Goal: Transaction & Acquisition: Purchase product/service

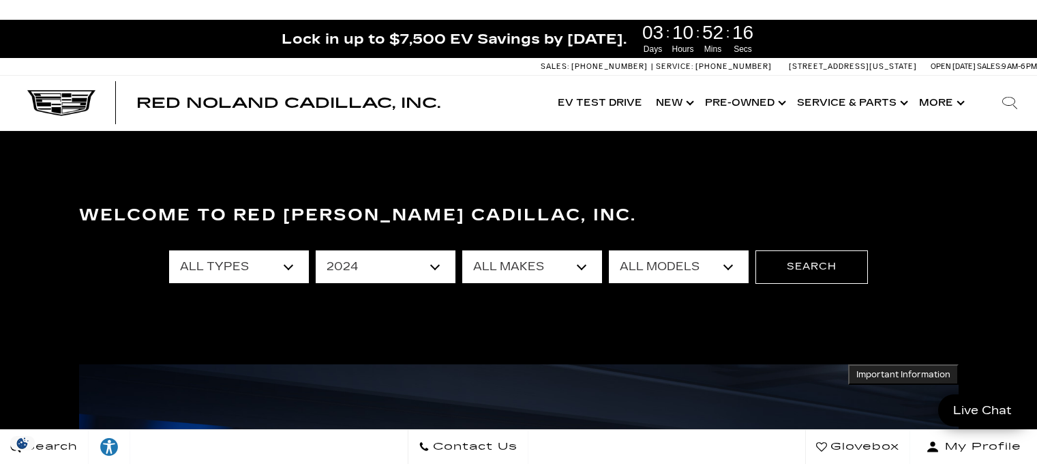
select select "2024"
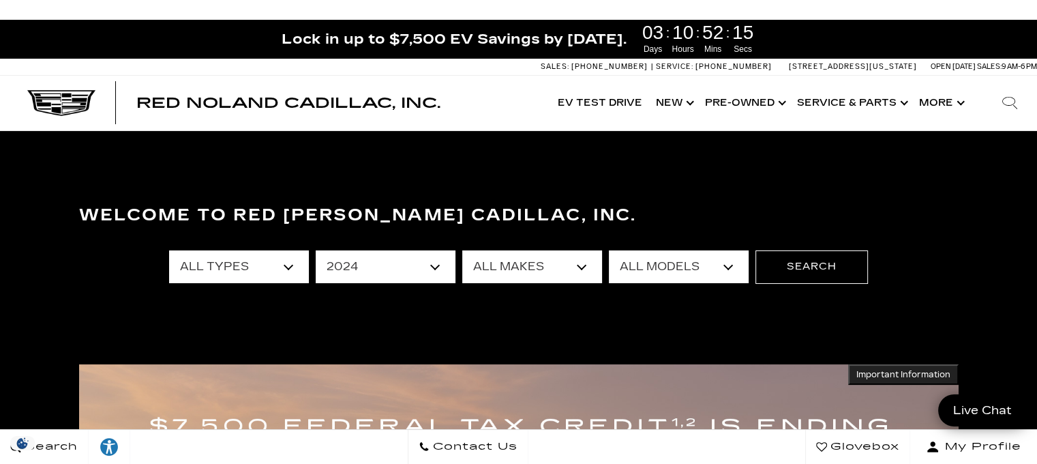
click at [574, 265] on select "All Makes Cadillac Chevrolet Mercedes-Benz Volvo" at bounding box center [532, 266] width 140 height 33
select select "Cadillac"
click at [462, 250] on select "All Makes Cadillac Chevrolet Mercedes-Benz Volvo" at bounding box center [532, 266] width 140 height 33
click at [630, 280] on select "All Models CT4 CT5 Escalade XT4 XT5 XT6" at bounding box center [679, 266] width 140 height 33
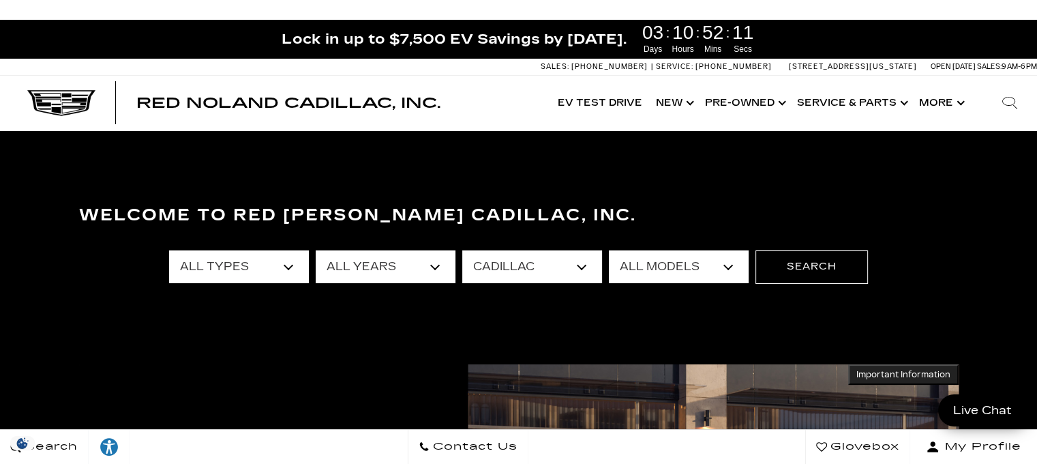
select select "Escalade"
click at [609, 250] on select "All Models CT4 CT5 Escalade XT4 XT5 XT6" at bounding box center [679, 266] width 140 height 33
click at [787, 269] on button "Search" at bounding box center [812, 266] width 113 height 33
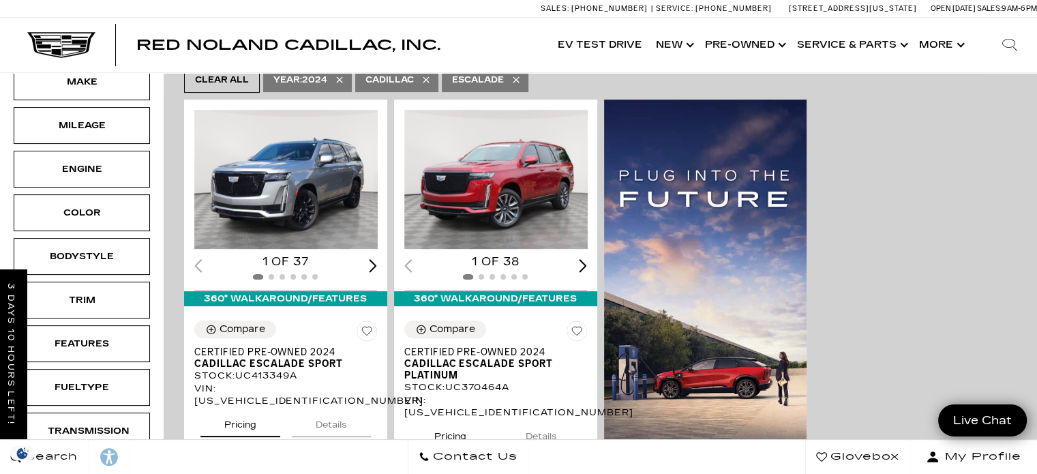
scroll to position [341, 0]
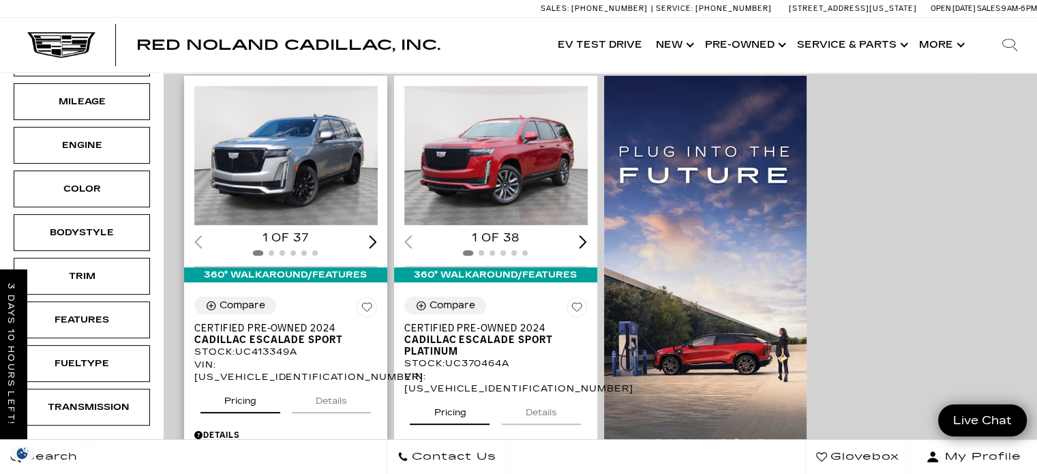
click at [308, 359] on div "VIN: 1GYS4FKL9RR413349" at bounding box center [285, 371] width 183 height 25
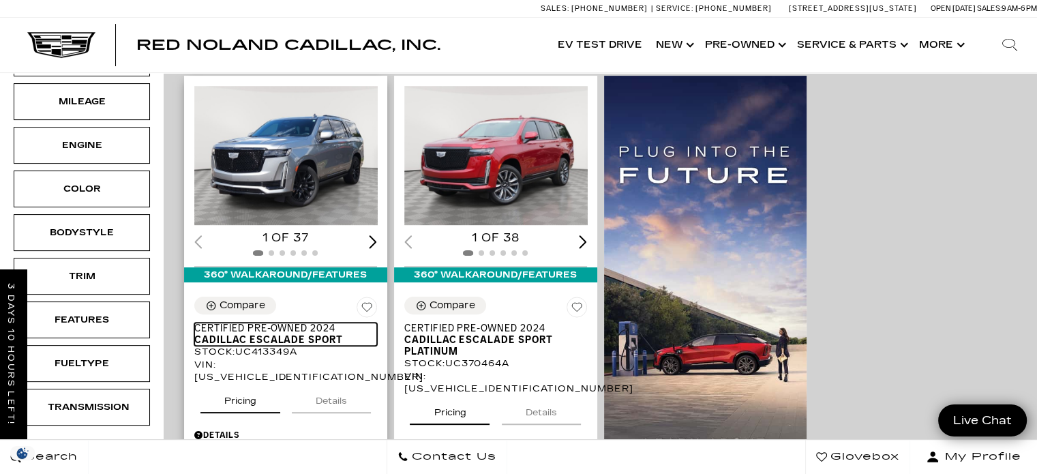
click at [295, 323] on span "Certified Pre-Owned 2024" at bounding box center [280, 329] width 173 height 12
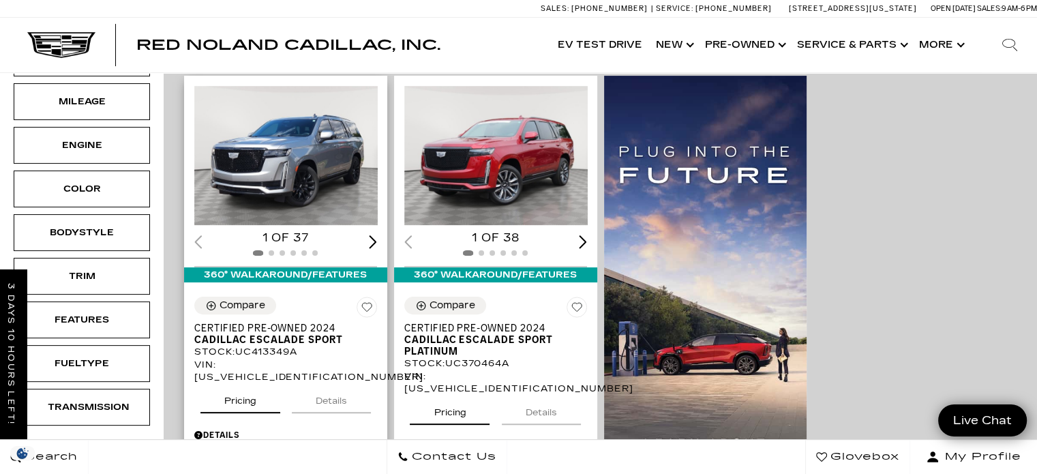
click at [374, 235] on div "Next slide" at bounding box center [373, 241] width 8 height 13
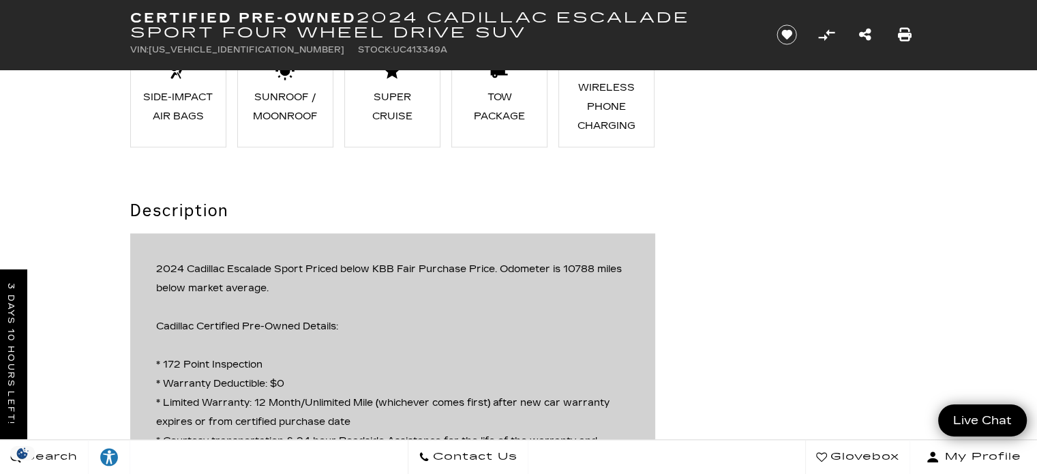
scroll to position [1553, 0]
